Goal: Information Seeking & Learning: Learn about a topic

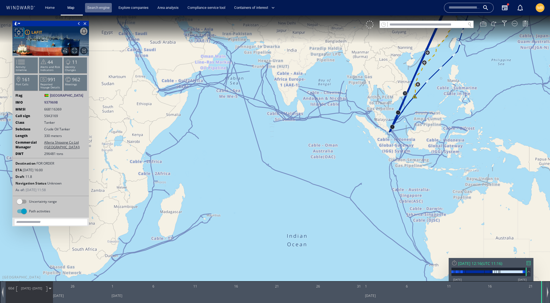
click at [106, 7] on link "Search engine" at bounding box center [98, 8] width 27 height 10
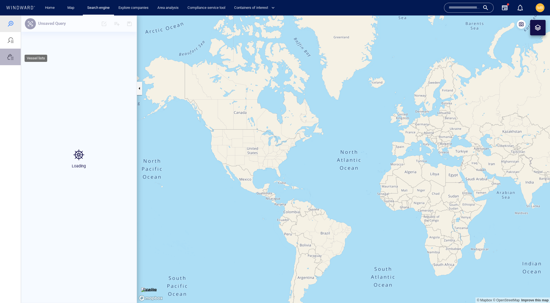
click at [13, 60] on div at bounding box center [10, 57] width 7 height 7
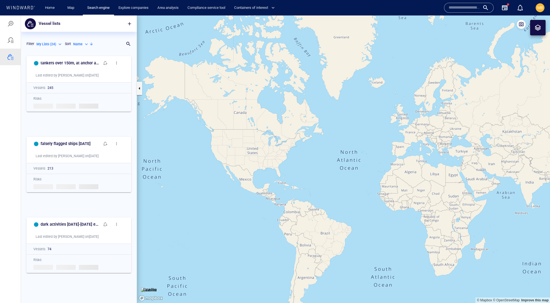
click at [73, 47] on p "Name" at bounding box center [77, 44] width 9 height 5
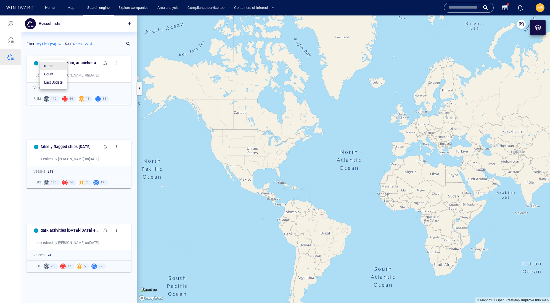
click at [59, 85] on p "Last Update" at bounding box center [53, 82] width 18 height 5
type input "*********"
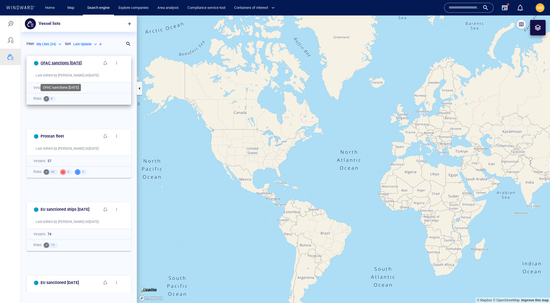
click at [69, 66] on h6 "OFAC sanctions August 21 2025" at bounding box center [61, 63] width 41 height 7
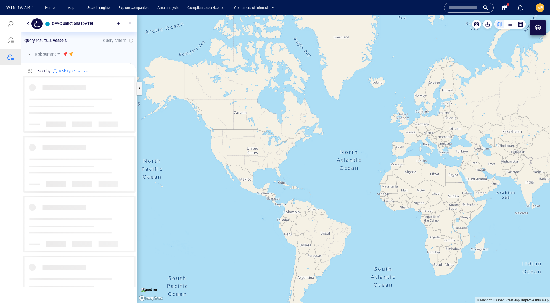
scroll to position [210, 115]
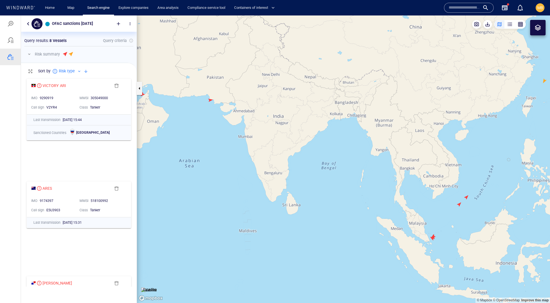
click at [209, 100] on canvas "Map" at bounding box center [343, 158] width 413 height 287
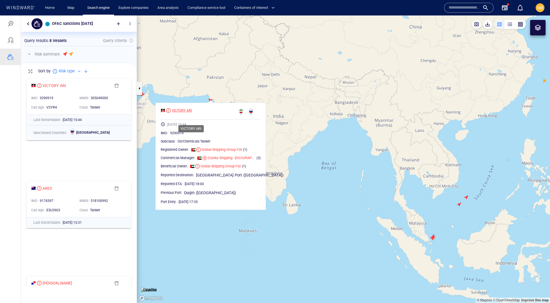
click at [192, 113] on div "VICTORY ARI" at bounding box center [182, 110] width 20 height 5
click at [454, 10] on input "text" at bounding box center [463, 8] width 31 height 8
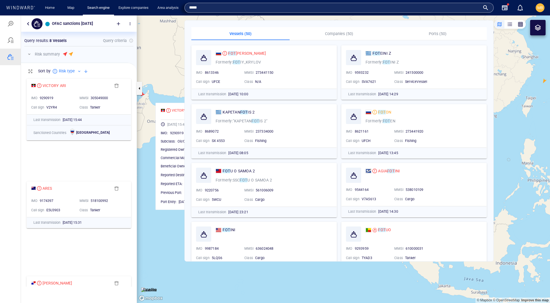
type input "*****"
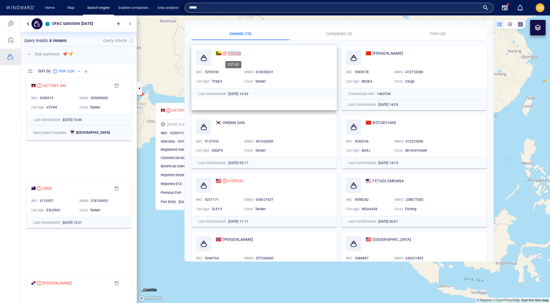
click at [238, 51] on mark "FOTUO" at bounding box center [234, 53] width 13 height 4
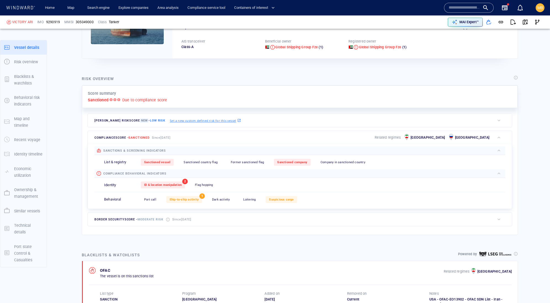
scroll to position [28, 0]
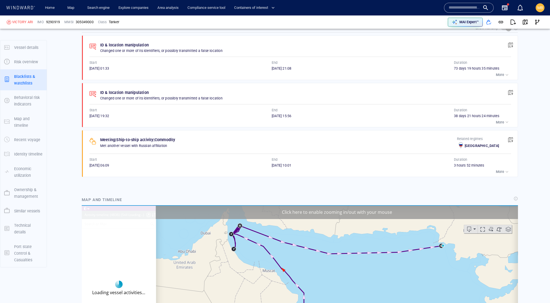
scroll to position [391, 0]
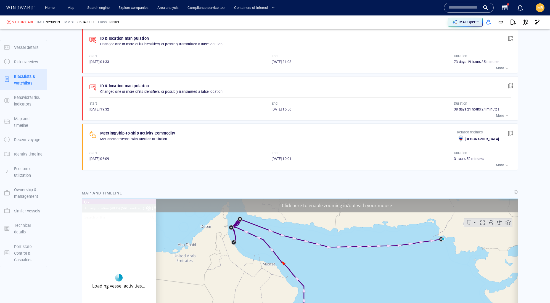
click at [252, 60] on div "Start" at bounding box center [180, 55] width 184 height 7
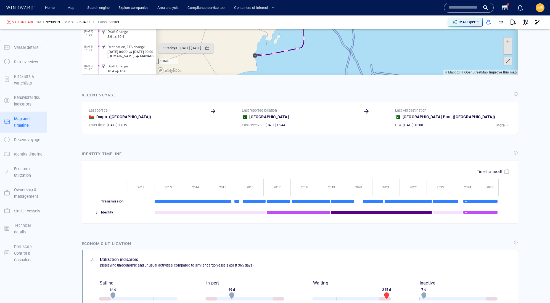
scroll to position [686, 0]
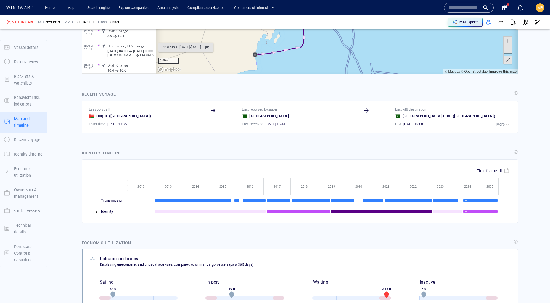
drag, startPoint x: 222, startPoint y: -16, endPoint x: 232, endPoint y: 11, distance: 28.5
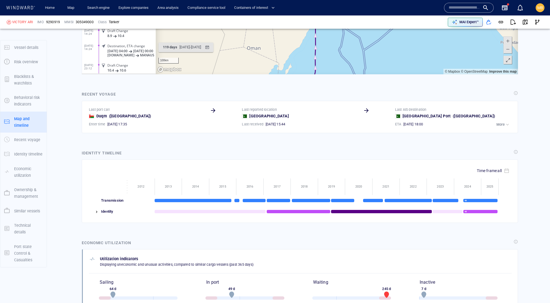
scroll to position [674, 0]
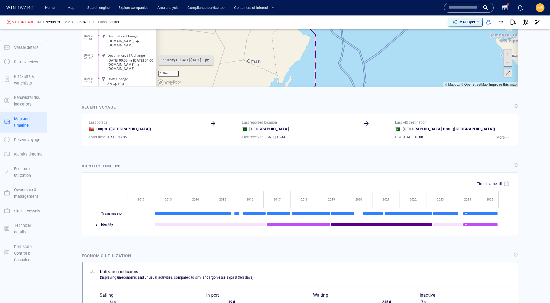
click at [130, 39] on span "ID & Location Tampering" at bounding box center [130, 43] width 46 height 8
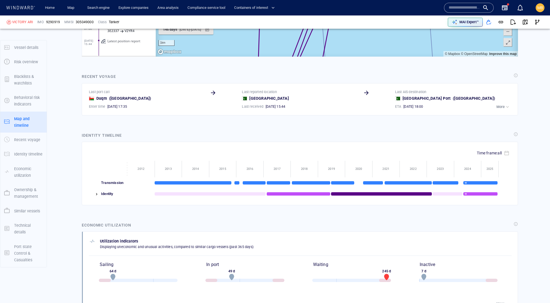
click at [505, 31] on span at bounding box center [508, 32] width 6 height 8
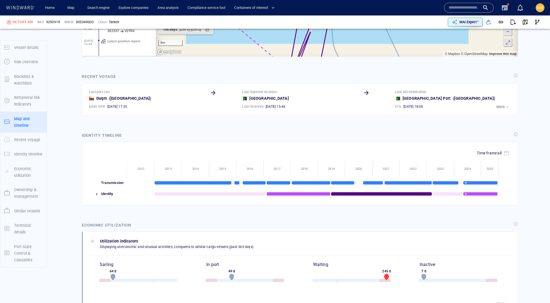
click at [505, 32] on span at bounding box center [508, 32] width 6 height 8
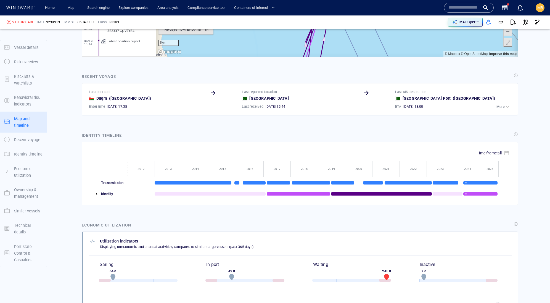
click at [505, 32] on span at bounding box center [508, 32] width 6 height 8
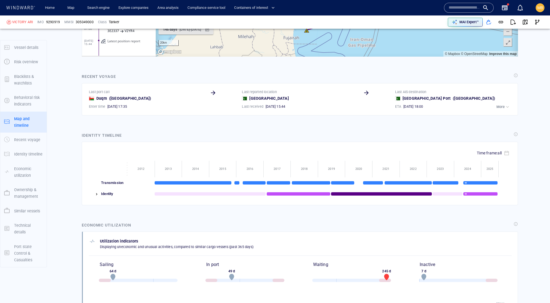
click at [505, 32] on span at bounding box center [508, 32] width 6 height 8
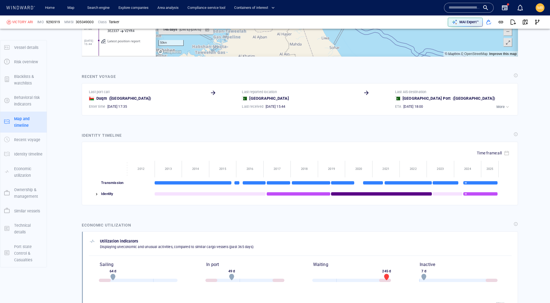
drag, startPoint x: 355, startPoint y: -1, endPoint x: 358, endPoint y: 12, distance: 13.3
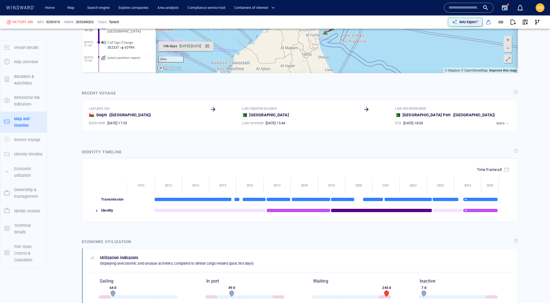
drag, startPoint x: 235, startPoint y: 11, endPoint x: 342, endPoint y: 16, distance: 107.5
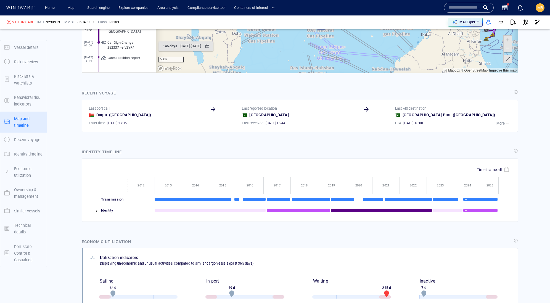
drag, startPoint x: 299, startPoint y: 10, endPoint x: 305, endPoint y: 47, distance: 38.1
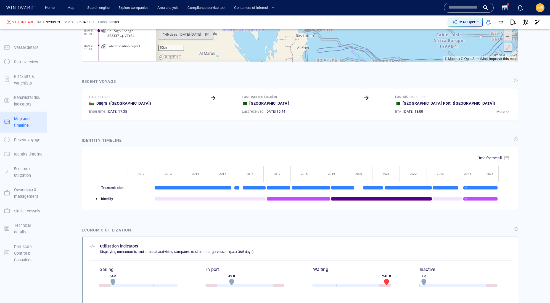
scroll to position [702, 0]
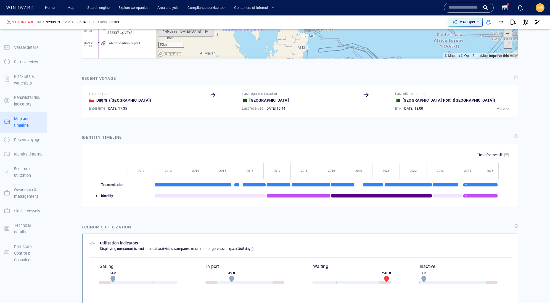
drag, startPoint x: 279, startPoint y: -1, endPoint x: 279, endPoint y: 52, distance: 53.0
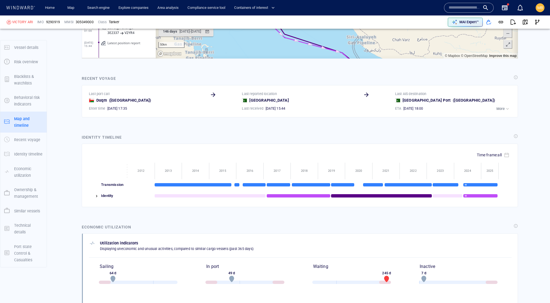
drag, startPoint x: 217, startPoint y: 20, endPoint x: 276, endPoint y: 38, distance: 61.1
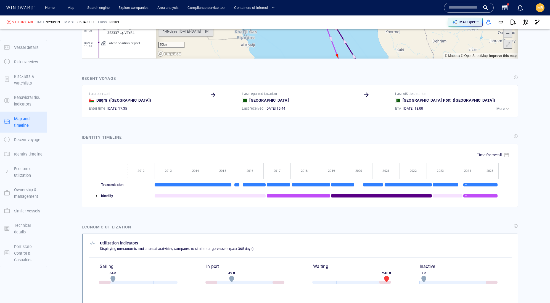
drag, startPoint x: 249, startPoint y: 4, endPoint x: 281, endPoint y: 20, distance: 35.2
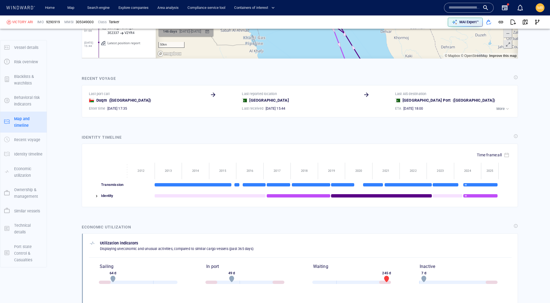
click at [202, 29] on div "07/03/2024 - 01/08/2024" at bounding box center [190, 32] width 24 height 9
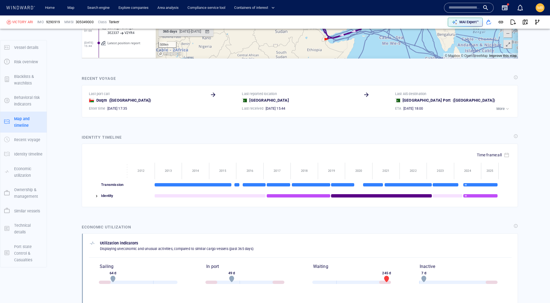
drag, startPoint x: 315, startPoint y: -4, endPoint x: 322, endPoint y: 23, distance: 27.4
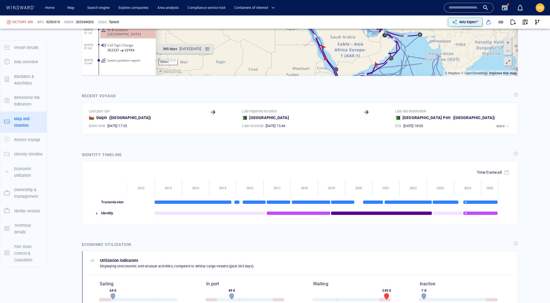
scroll to position [685, 0]
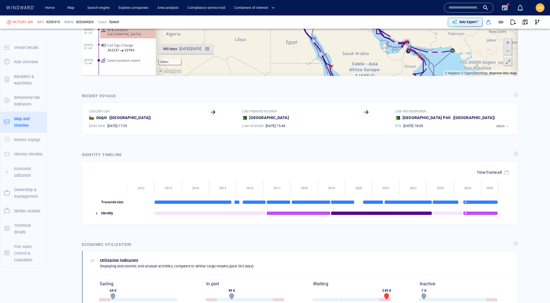
drag, startPoint x: 292, startPoint y: -34, endPoint x: 292, endPoint y: -12, distance: 22.3
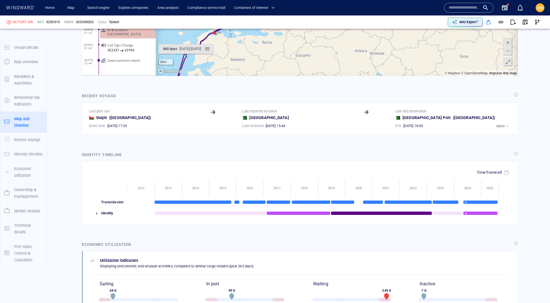
drag, startPoint x: 286, startPoint y: -46, endPoint x: 288, endPoint y: -18, distance: 28.7
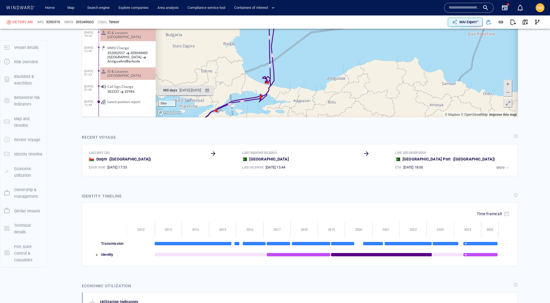
scroll to position [643, 0]
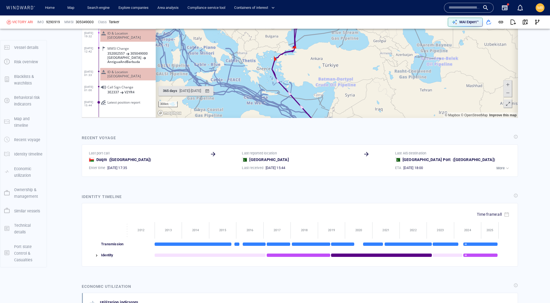
drag, startPoint x: 301, startPoint y: 30, endPoint x: 312, endPoint y: -22, distance: 53.2
click at [309, 0] on canvas "Map" at bounding box center [337, 32] width 362 height 171
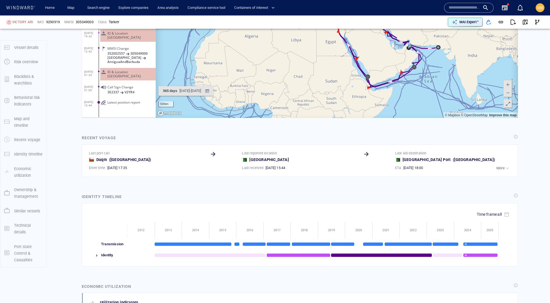
drag, startPoint x: 385, startPoint y: 42, endPoint x: 349, endPoint y: 35, distance: 37.1
click at [349, 35] on canvas "Map" at bounding box center [337, 32] width 362 height 171
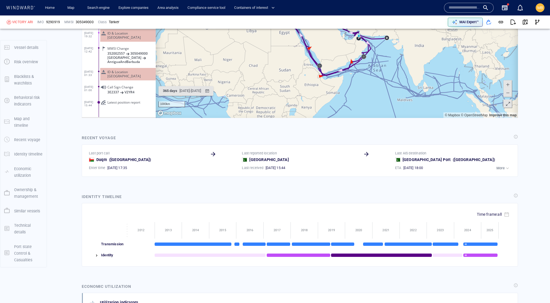
drag, startPoint x: 347, startPoint y: 36, endPoint x: 345, endPoint y: 10, distance: 25.7
click at [345, 10] on canvas "Map" at bounding box center [337, 32] width 362 height 171
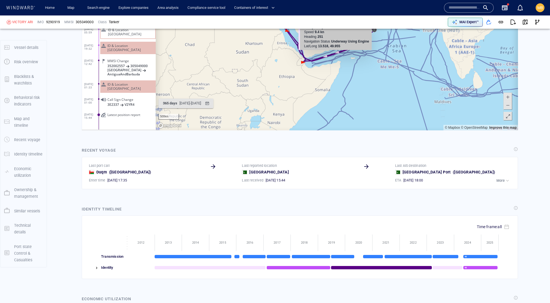
scroll to position [93, 0]
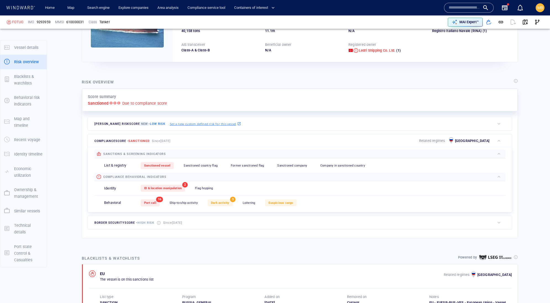
scroll to position [28, 0]
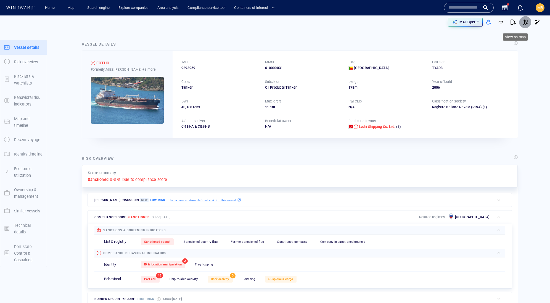
click at [522, 21] on span "button" at bounding box center [525, 22] width 6 height 6
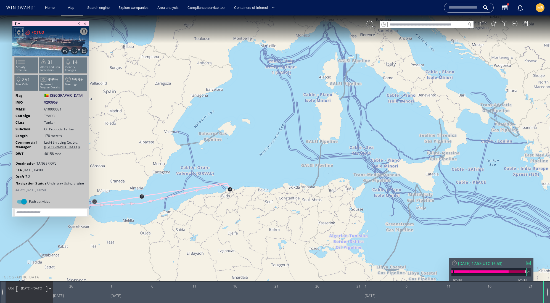
drag, startPoint x: 330, startPoint y: 152, endPoint x: 276, endPoint y: 145, distance: 54.2
click at [276, 145] on canvas "Map" at bounding box center [275, 156] width 550 height 282
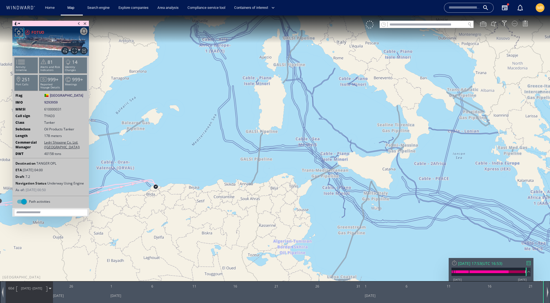
click at [512, 24] on div at bounding box center [515, 24] width 6 height 6
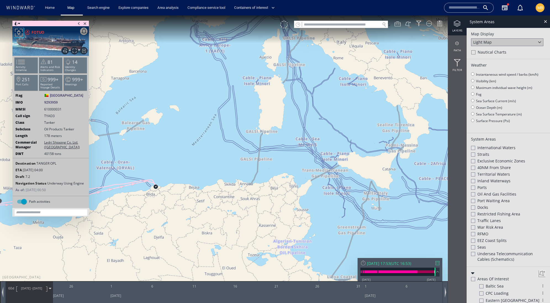
click at [474, 54] on div at bounding box center [473, 52] width 4 height 4
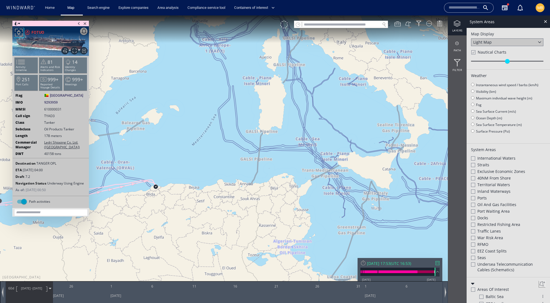
click at [474, 55] on div at bounding box center [473, 52] width 4 height 5
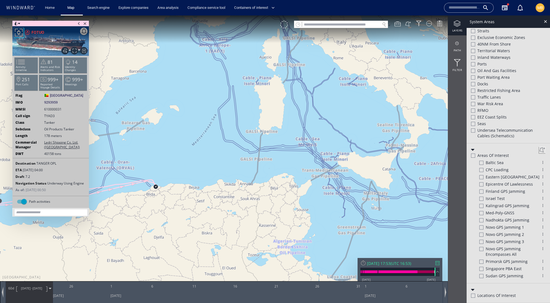
scroll to position [203, 0]
click at [474, 132] on div at bounding box center [473, 130] width 4 height 4
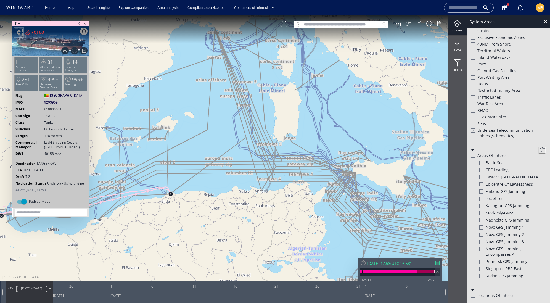
drag, startPoint x: 280, startPoint y: 163, endPoint x: 307, endPoint y: 181, distance: 32.8
click at [307, 181] on canvas "Map" at bounding box center [275, 156] width 550 height 282
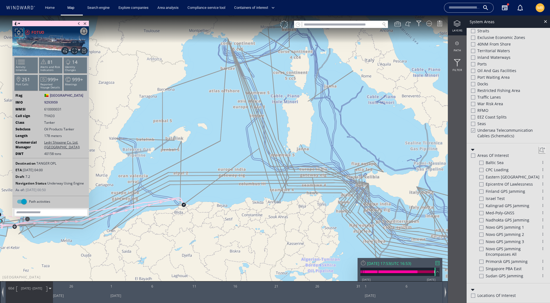
drag, startPoint x: 285, startPoint y: 165, endPoint x: 338, endPoint y: 172, distance: 53.7
click at [338, 172] on canvas "Map" at bounding box center [275, 156] width 550 height 282
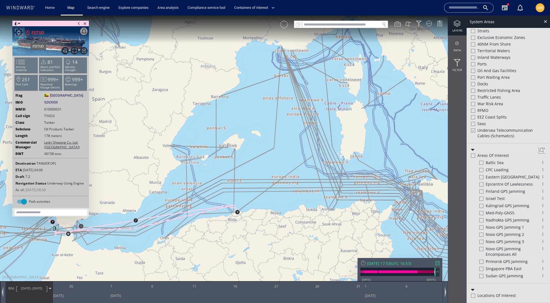
click at [44, 32] on div "FOTUO" at bounding box center [37, 32] width 13 height 7
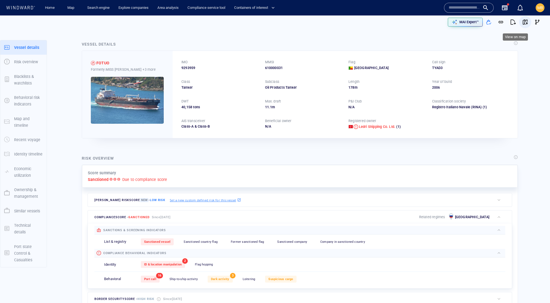
scroll to position [1138, 0]
click at [522, 22] on span "button" at bounding box center [525, 22] width 6 height 6
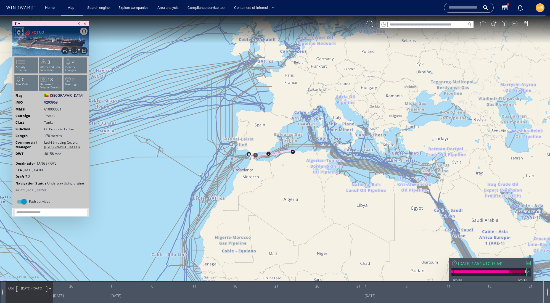
click at [514, 26] on div at bounding box center [515, 24] width 6 height 6
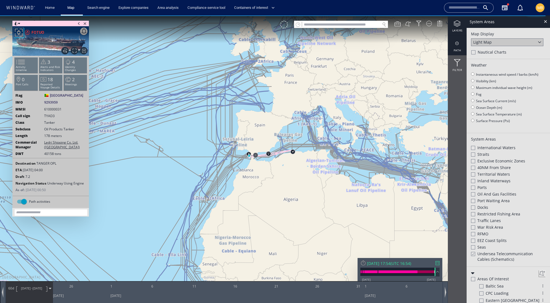
click at [459, 52] on div "path" at bounding box center [457, 45] width 19 height 20
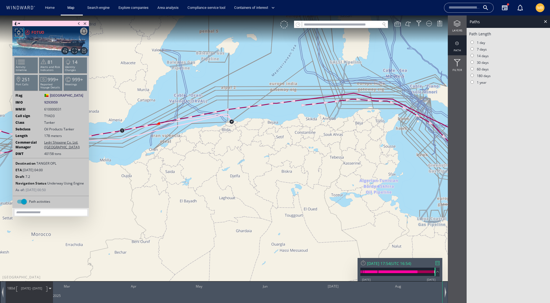
drag, startPoint x: 379, startPoint y: 136, endPoint x: 318, endPoint y: 142, distance: 61.0
click at [318, 142] on canvas "Map" at bounding box center [275, 156] width 550 height 282
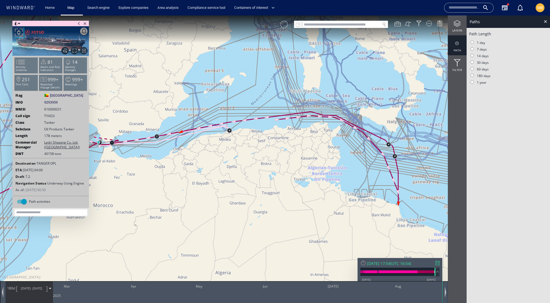
drag, startPoint x: 401, startPoint y: 154, endPoint x: 382, endPoint y: 149, distance: 19.7
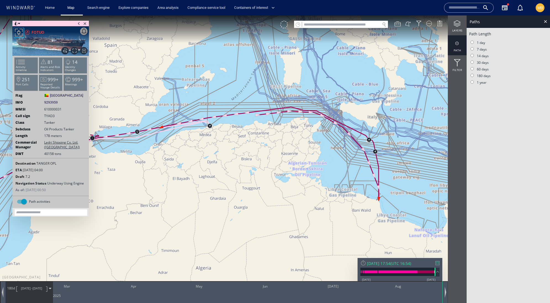
click at [382, 149] on canvas "Map" at bounding box center [275, 156] width 550 height 282
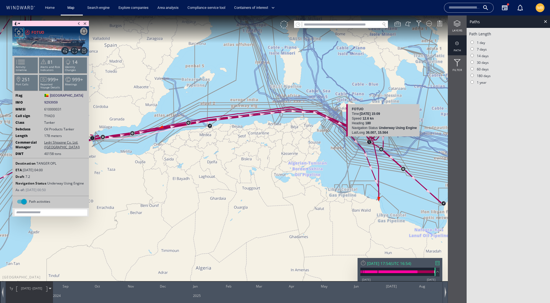
drag, startPoint x: 387, startPoint y: 141, endPoint x: 330, endPoint y: 134, distance: 57.2
click at [330, 134] on canvas "Map" at bounding box center [275, 156] width 550 height 282
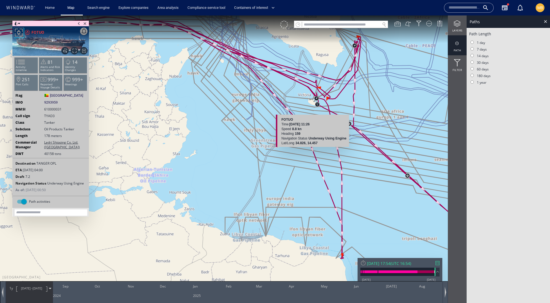
click at [349, 132] on div "FOTUO Time 24 February 2025 11:26 Speed 8.8 kn Heading 159 Navigation Status Un…" at bounding box center [312, 131] width 73 height 32
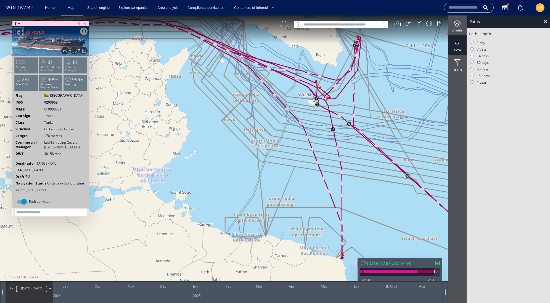
click at [329, 173] on canvas "Map" at bounding box center [275, 156] width 550 height 282
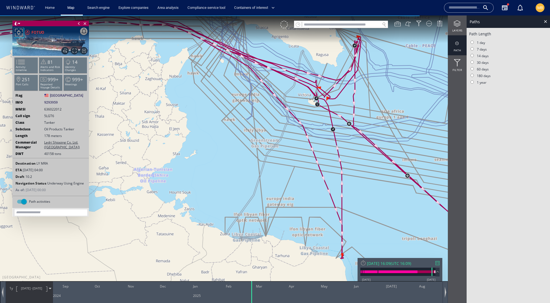
drag, startPoint x: 328, startPoint y: 153, endPoint x: 322, endPoint y: 185, distance: 33.5
click at [322, 185] on canvas "Map" at bounding box center [275, 156] width 550 height 282
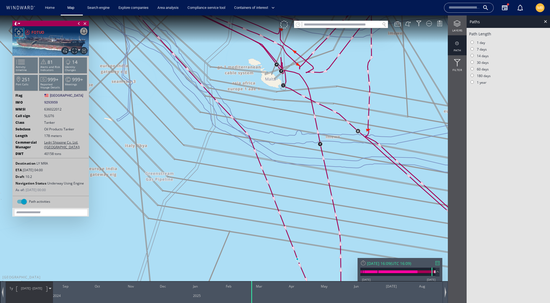
drag, startPoint x: 291, startPoint y: 129, endPoint x: 298, endPoint y: 170, distance: 42.1
click at [298, 170] on canvas "Map" at bounding box center [275, 156] width 550 height 282
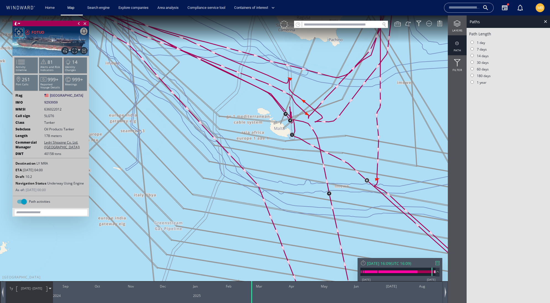
drag, startPoint x: 298, startPoint y: 170, endPoint x: 304, endPoint y: 185, distance: 16.3
click at [304, 185] on canvas "Map" at bounding box center [275, 156] width 550 height 282
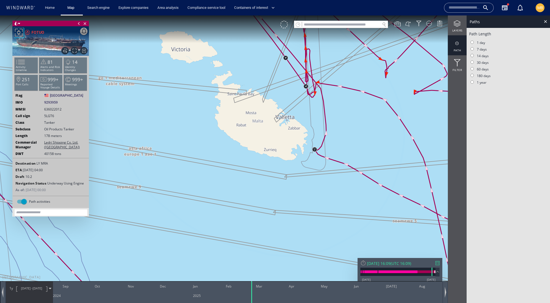
drag, startPoint x: 308, startPoint y: 123, endPoint x: 299, endPoint y: 192, distance: 69.8
click at [300, 191] on canvas "Map" at bounding box center [275, 156] width 550 height 282
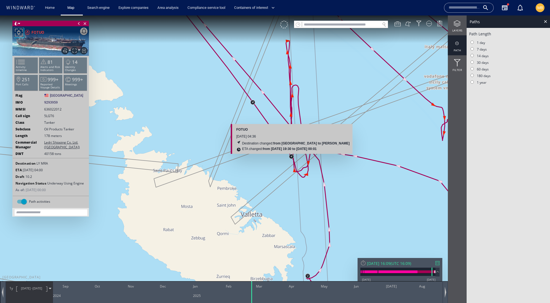
click at [291, 157] on canvas "Map" at bounding box center [275, 156] width 550 height 282
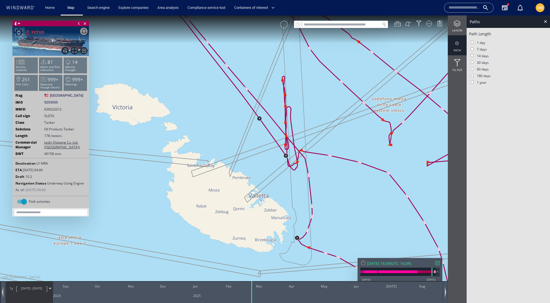
scroll to position [0, 0]
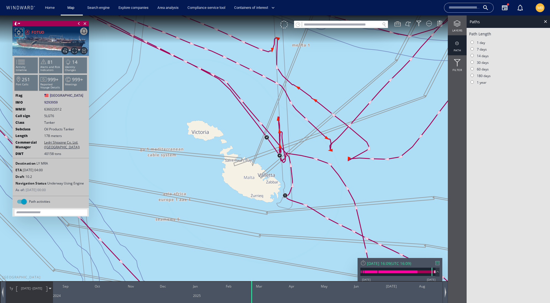
scroll to position [-1, 0]
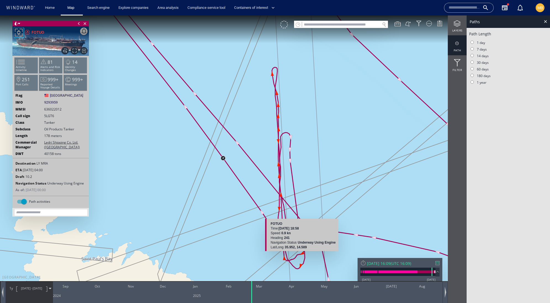
click at [280, 191] on canvas "Map" at bounding box center [275, 156] width 550 height 282
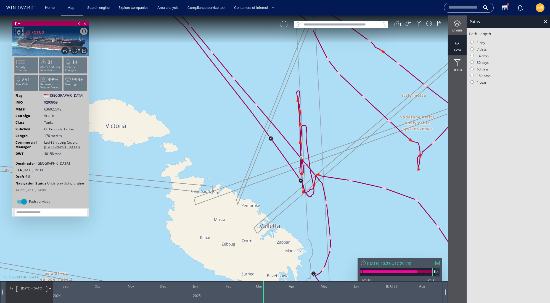
click at [256, 180] on canvas "Map" at bounding box center [275, 156] width 550 height 282
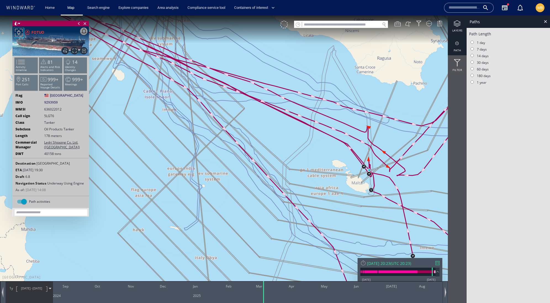
click at [457, 25] on div at bounding box center [457, 23] width 19 height 7
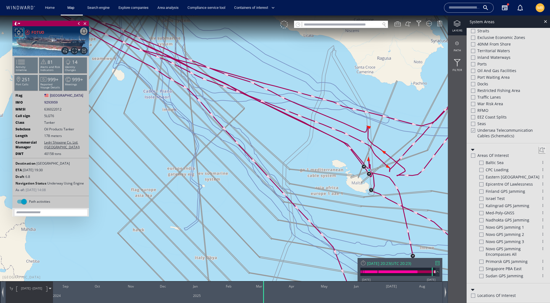
scroll to position [291, 0]
click at [473, 128] on div at bounding box center [472, 130] width 4 height 5
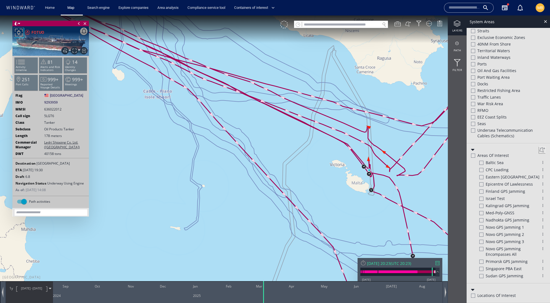
click at [539, 147] on button at bounding box center [542, 150] width 7 height 7
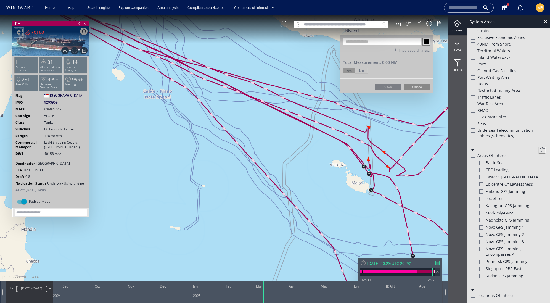
click at [414, 90] on button "Cancel" at bounding box center [417, 87] width 26 height 7
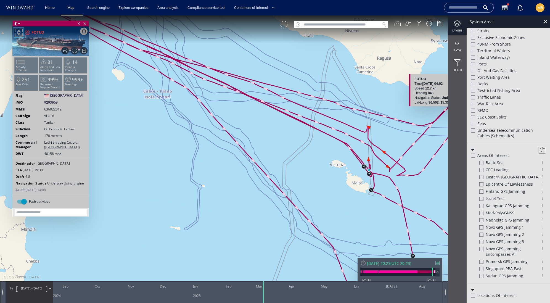
scroll to position [422, 0]
click at [361, 216] on canvas "Map" at bounding box center [275, 156] width 550 height 282
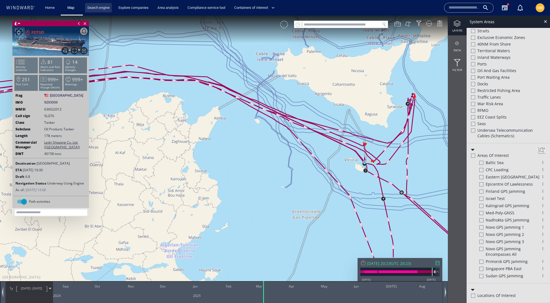
click at [112, 8] on link "Search engine" at bounding box center [98, 8] width 27 height 10
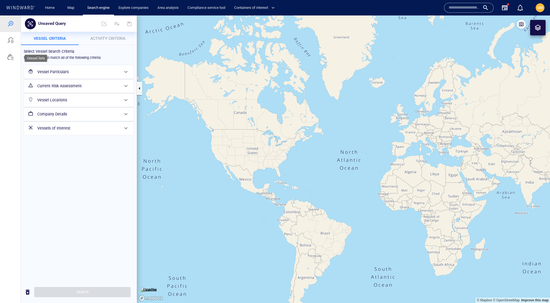
click at [14, 60] on div at bounding box center [10, 57] width 7 height 7
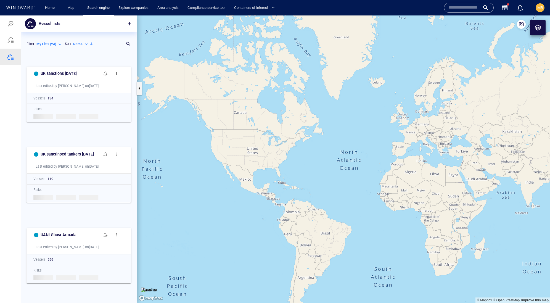
scroll to position [232, 0]
click at [73, 76] on h6 "UK sanctions July 21 2025" at bounding box center [59, 72] width 36 height 7
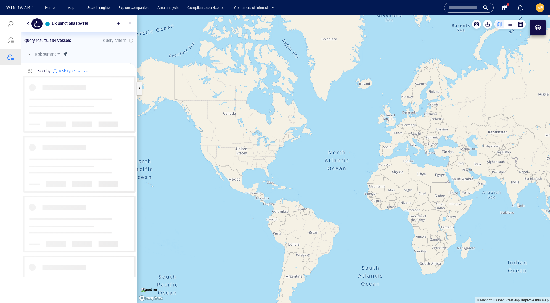
scroll to position [200, 115]
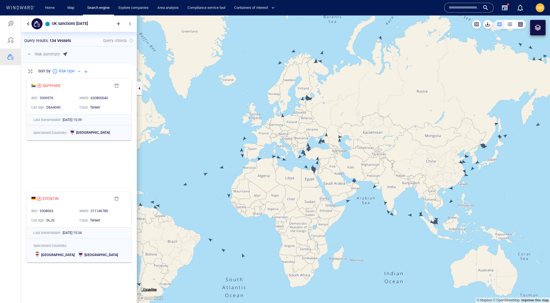
drag, startPoint x: 309, startPoint y: 163, endPoint x: 287, endPoint y: 137, distance: 33.8
click at [287, 137] on canvas "Map" at bounding box center [343, 158] width 413 height 287
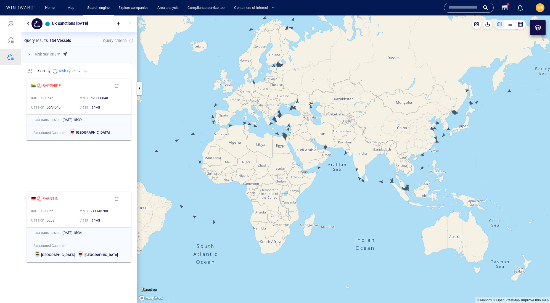
scroll to position [0, 0]
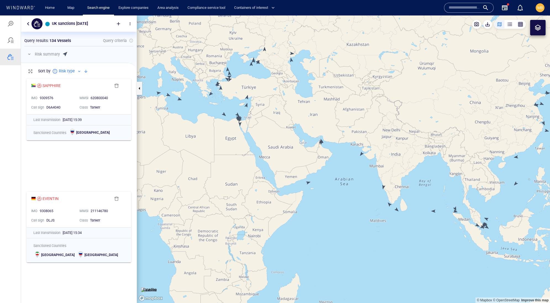
drag, startPoint x: 352, startPoint y: 179, endPoint x: 328, endPoint y: 159, distance: 30.9
click at [328, 159] on canvas "Map" at bounding box center [343, 158] width 413 height 287
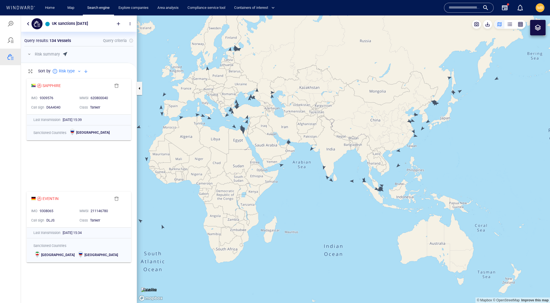
drag, startPoint x: 233, startPoint y: 164, endPoint x: 259, endPoint y: 193, distance: 39.5
click at [259, 193] on canvas "Map" at bounding box center [343, 158] width 413 height 287
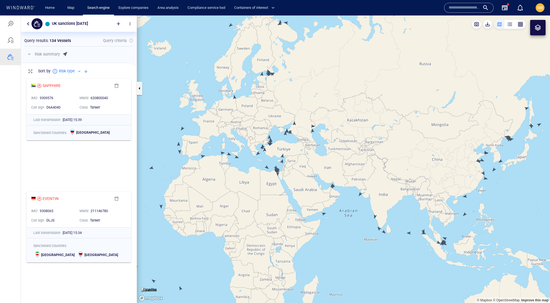
drag, startPoint x: 267, startPoint y: 97, endPoint x: 262, endPoint y: 137, distance: 40.6
click at [262, 136] on canvas "Map" at bounding box center [343, 158] width 413 height 287
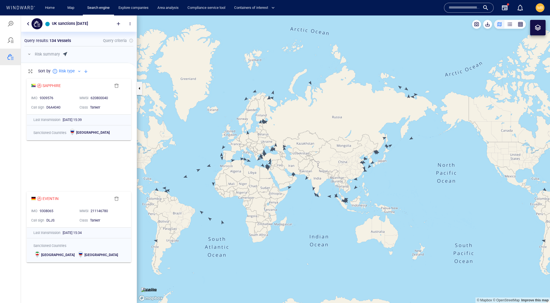
drag, startPoint x: 310, startPoint y: 175, endPoint x: 338, endPoint y: 154, distance: 34.9
click at [338, 154] on canvas "Map" at bounding box center [343, 158] width 413 height 287
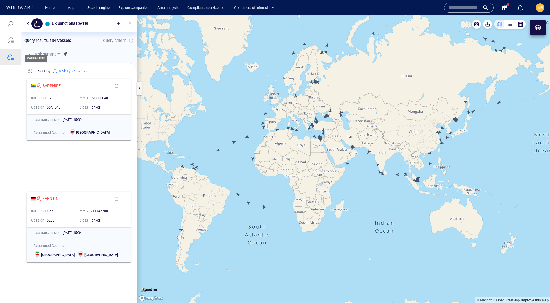
click at [12, 60] on div at bounding box center [10, 57] width 7 height 7
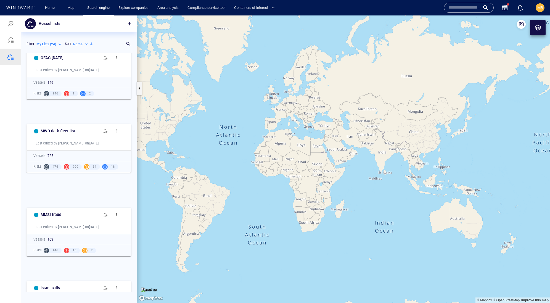
scroll to position [936, 0]
click at [75, 134] on h6 "MWB dark fleet list" at bounding box center [58, 130] width 34 height 7
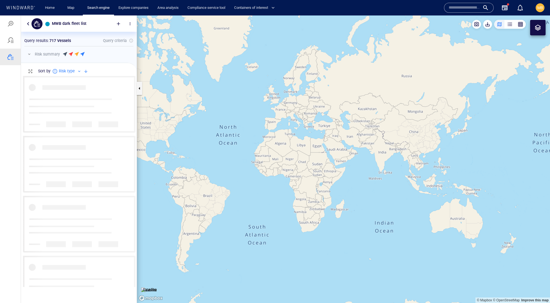
scroll to position [210, 115]
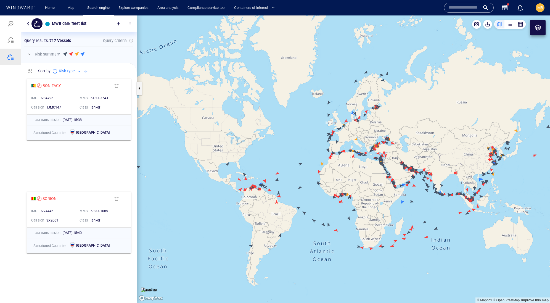
drag, startPoint x: 337, startPoint y: 164, endPoint x: 272, endPoint y: 158, distance: 65.1
click at [272, 158] on canvas "Map" at bounding box center [343, 158] width 413 height 287
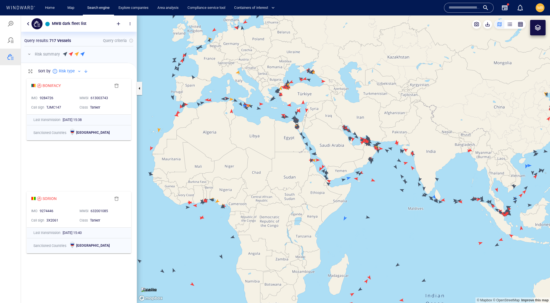
drag, startPoint x: 256, startPoint y: 149, endPoint x: 284, endPoint y: 178, distance: 40.2
click at [284, 178] on canvas "Map" at bounding box center [343, 158] width 413 height 287
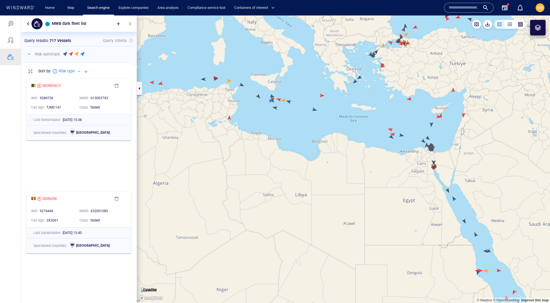
drag, startPoint x: 283, startPoint y: 132, endPoint x: 286, endPoint y: 161, distance: 29.9
click at [286, 161] on canvas "Map" at bounding box center [343, 158] width 413 height 287
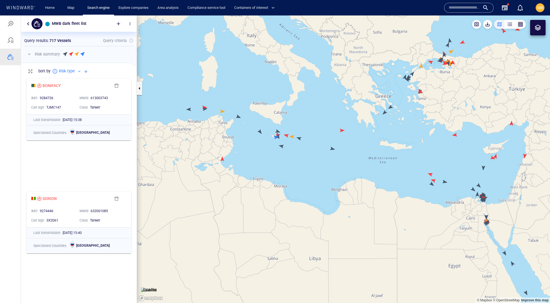
drag, startPoint x: 380, startPoint y: 126, endPoint x: 349, endPoint y: 135, distance: 32.6
click at [349, 135] on canvas "Map" at bounding box center [343, 158] width 413 height 287
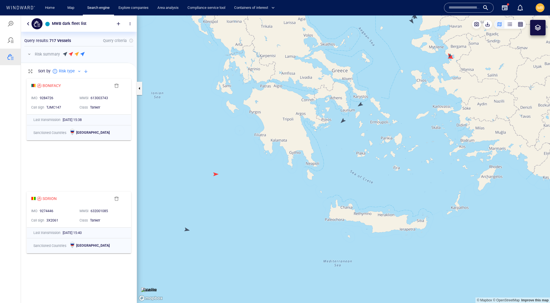
click at [343, 121] on canvas "Map" at bounding box center [343, 158] width 413 height 287
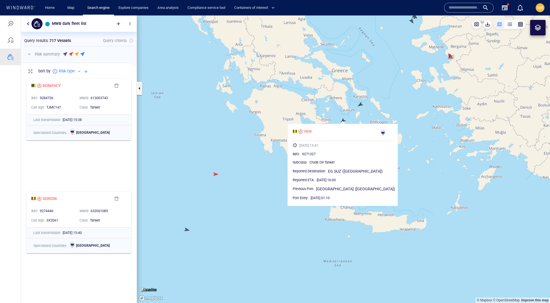
click at [343, 121] on canvas "Map" at bounding box center [343, 158] width 413 height 287
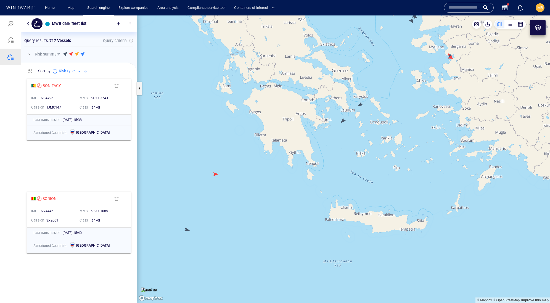
drag, startPoint x: 369, startPoint y: 118, endPoint x: 309, endPoint y: 162, distance: 74.6
click at [309, 162] on canvas "Map" at bounding box center [343, 158] width 413 height 287
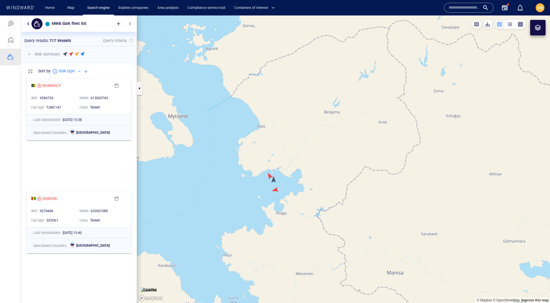
click at [275, 189] on canvas "Map" at bounding box center [343, 158] width 413 height 287
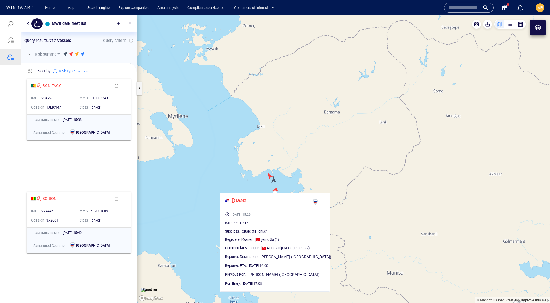
click at [274, 180] on canvas "Map" at bounding box center [343, 158] width 413 height 287
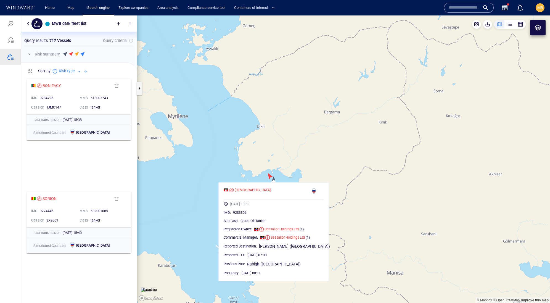
click at [269, 176] on canvas "Map" at bounding box center [343, 158] width 413 height 287
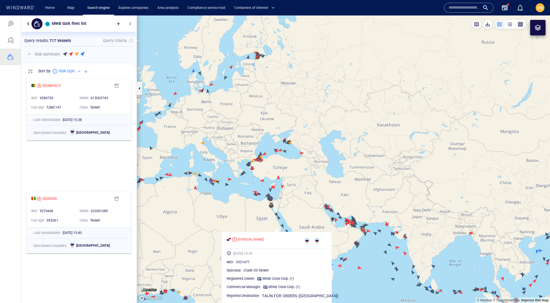
drag, startPoint x: 256, startPoint y: 105, endPoint x: 282, endPoint y: 177, distance: 75.9
click at [282, 177] on canvas "Map" at bounding box center [343, 158] width 413 height 287
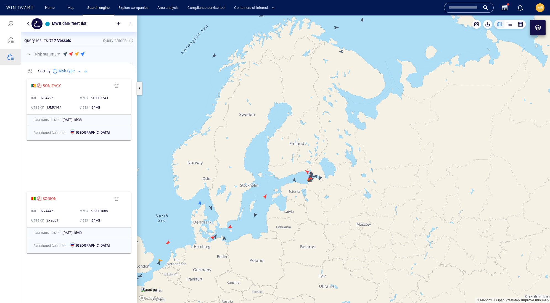
click at [451, 10] on input "text" at bounding box center [463, 8] width 31 height 8
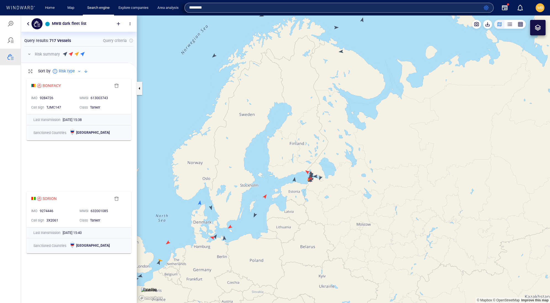
type input "*******"
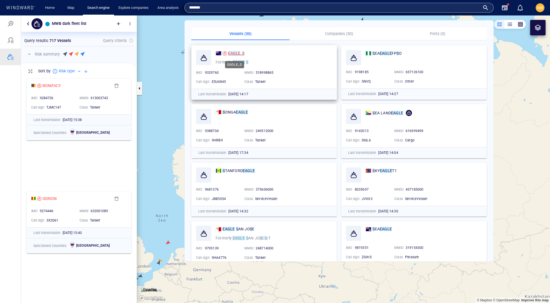
click at [233, 52] on mark "EAGLE" at bounding box center [234, 53] width 12 height 4
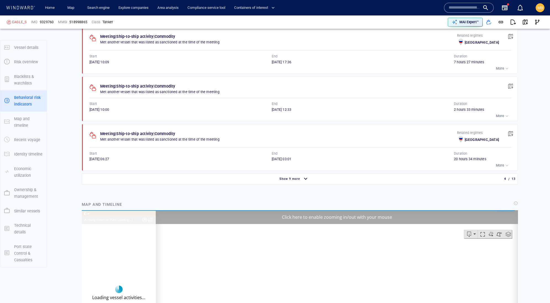
scroll to position [494, 0]
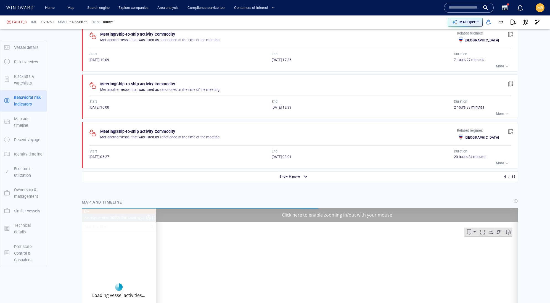
click at [496, 19] on p "More" at bounding box center [500, 16] width 8 height 5
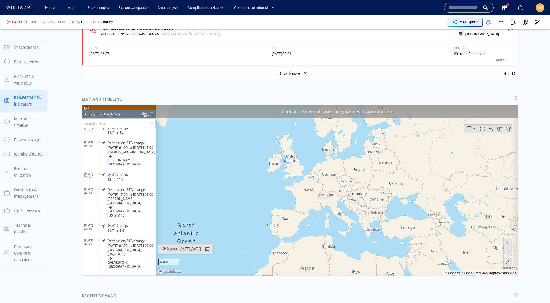
scroll to position [687, 0]
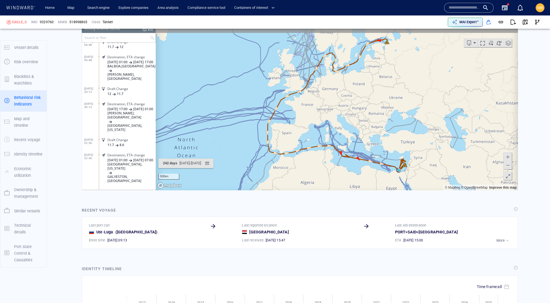
scroll to position [826, 0]
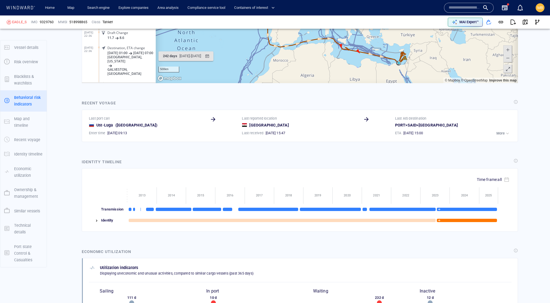
scroll to position [984, 0]
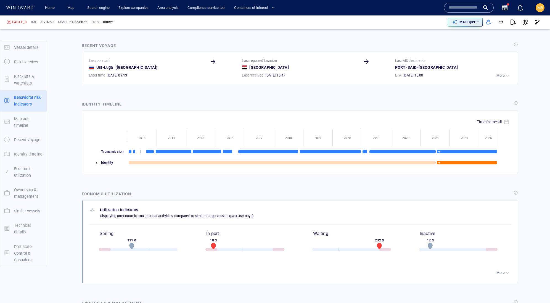
scroll to position [1095, 0]
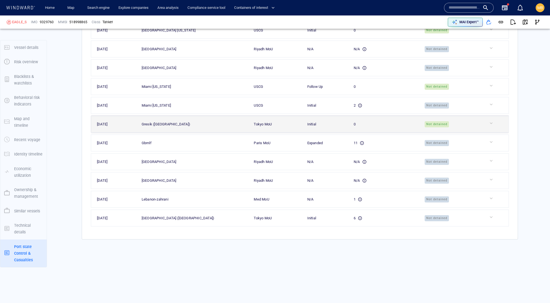
scroll to position [2998, 0]
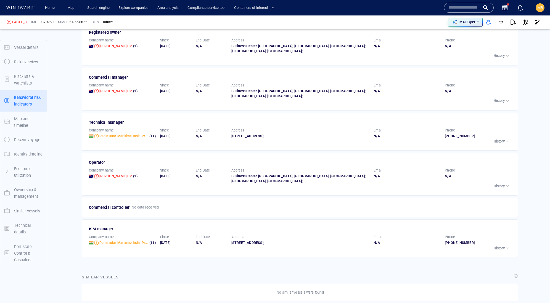
scroll to position [93, 0]
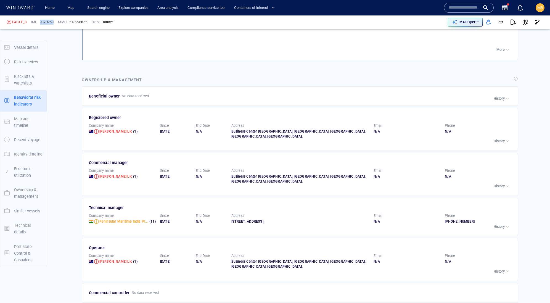
drag, startPoint x: 78, startPoint y: 21, endPoint x: 56, endPoint y: 20, distance: 22.6
click at [54, 20] on span "9329760" at bounding box center [47, 22] width 14 height 5
copy span "9329760"
